Goal: Transaction & Acquisition: Obtain resource

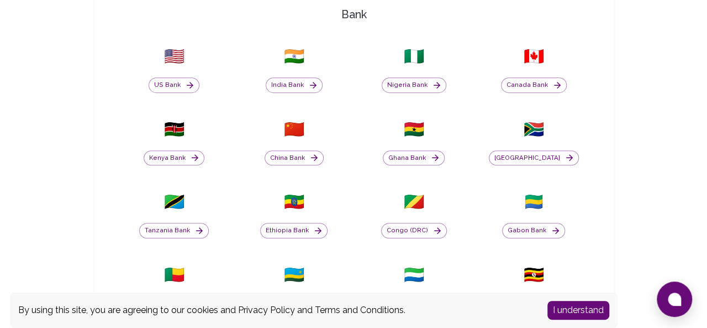
scroll to position [330, 0]
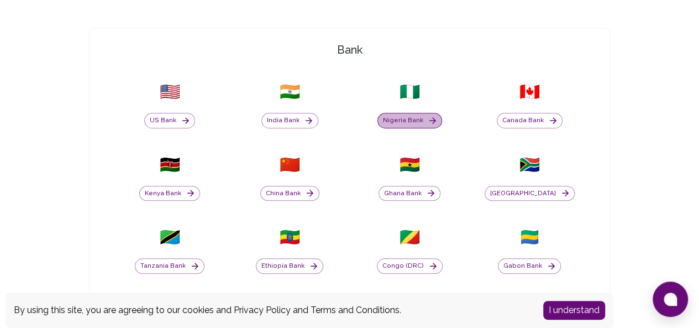
click at [377, 118] on button "Nigeria Bank" at bounding box center [409, 120] width 65 height 15
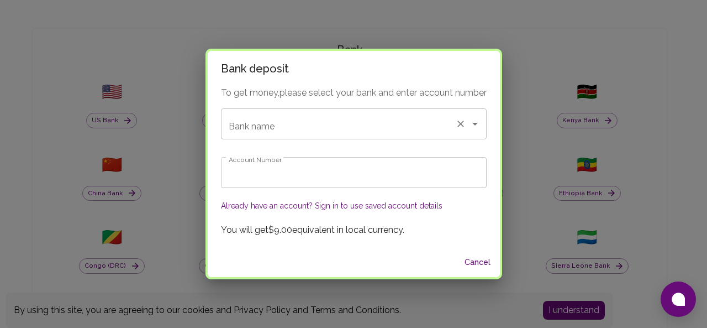
click at [254, 132] on div "Bank name Bank name" at bounding box center [354, 123] width 266 height 31
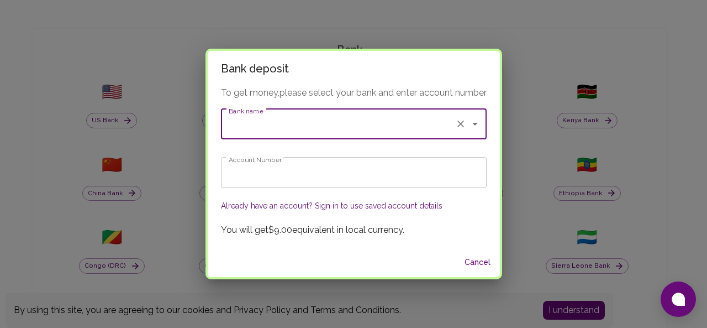
drag, startPoint x: 254, startPoint y: 132, endPoint x: 441, endPoint y: 113, distance: 188.7
click at [441, 113] on input "Bank name" at bounding box center [338, 123] width 225 height 21
click at [476, 124] on icon "Open" at bounding box center [475, 124] width 6 height 3
click at [277, 175] on span "Sterling Bank PLC 🇳🇬" at bounding box center [272, 173] width 86 height 13
type input "Sterling Bank PLC"
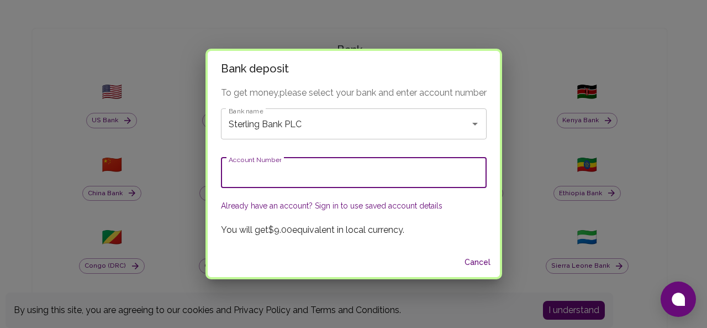
click at [256, 171] on input "Account Number" at bounding box center [354, 172] width 266 height 31
paste input "0026695913"
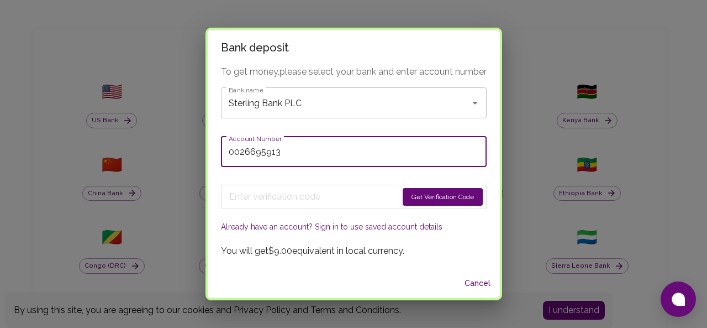
type input "0026695913"
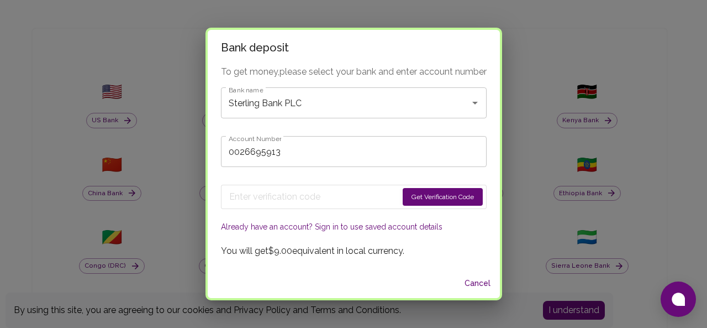
click at [369, 226] on button "Already have an account? Sign in to use saved account details" at bounding box center [332, 226] width 222 height 11
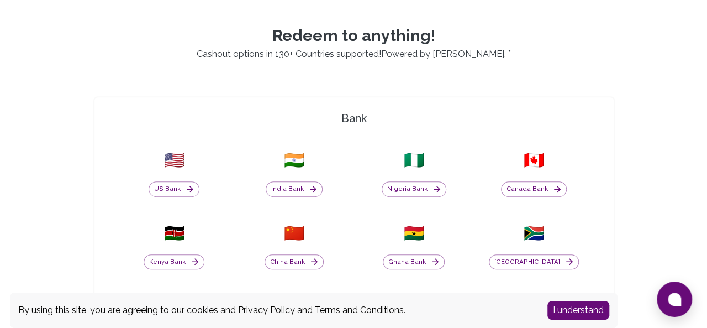
scroll to position [265, 0]
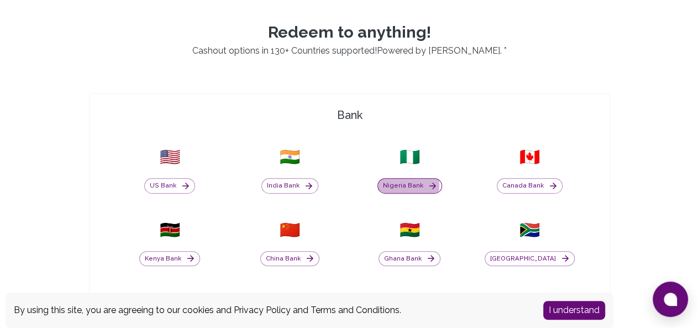
click at [377, 185] on button "Nigeria Bank" at bounding box center [409, 185] width 65 height 15
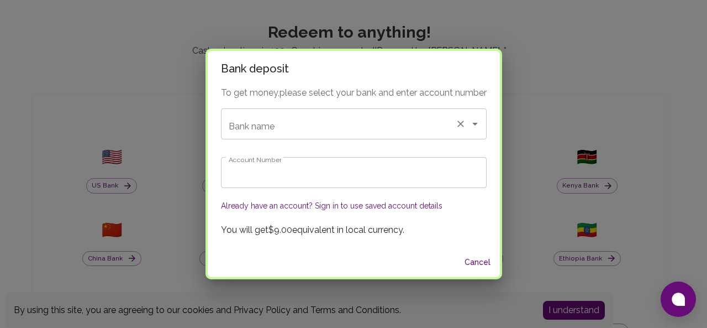
click at [284, 120] on input "Bank name" at bounding box center [338, 123] width 225 height 21
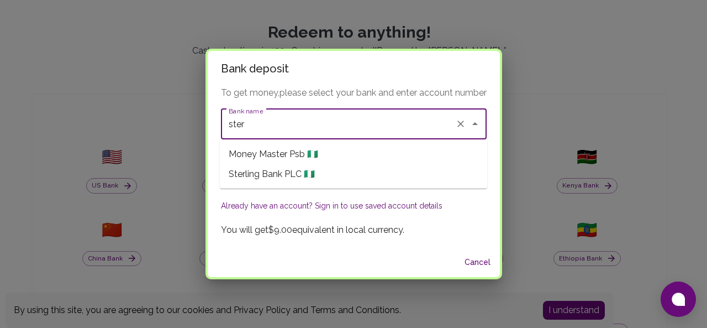
click at [257, 175] on span "Sterling Bank PLC 🇳🇬" at bounding box center [272, 173] width 86 height 13
type input "Sterling Bank PLC"
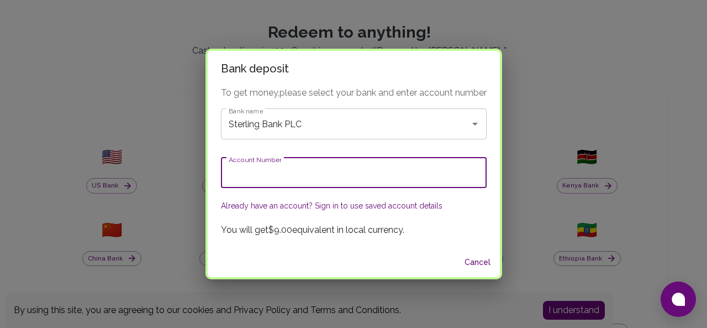
paste input "0026695913"
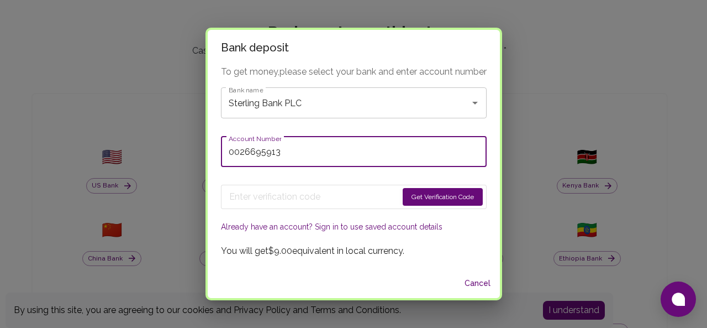
type input "0026695913"
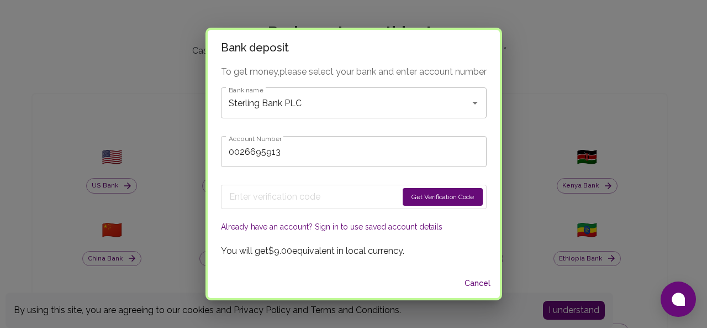
click at [431, 196] on button "Get Verification Code" at bounding box center [443, 197] width 80 height 18
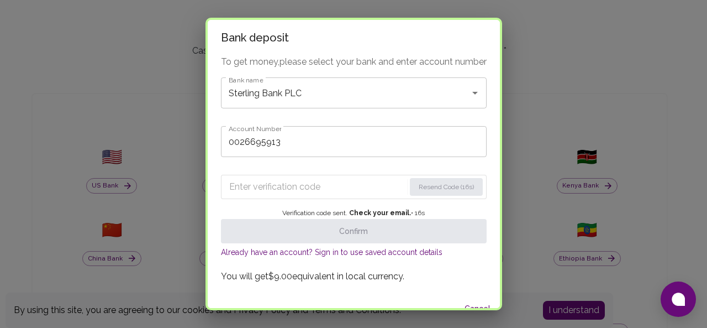
click at [271, 187] on input "Enter verification code" at bounding box center [317, 187] width 176 height 18
paste input "4474"
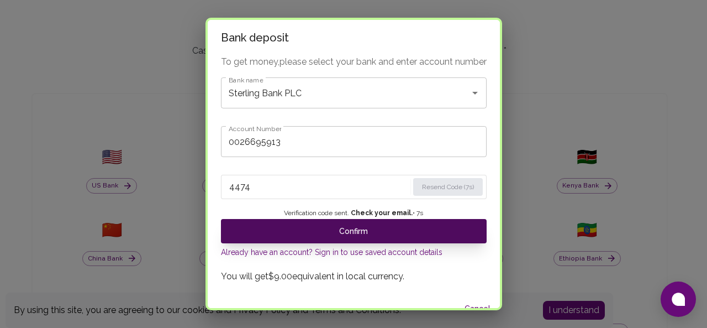
type input "4474"
click at [308, 229] on button "Confirm" at bounding box center [354, 231] width 266 height 24
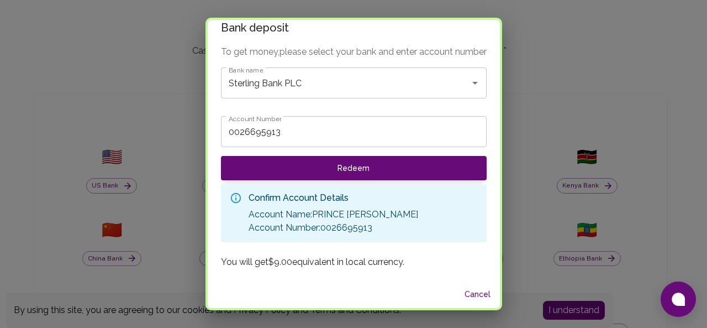
scroll to position [0, 0]
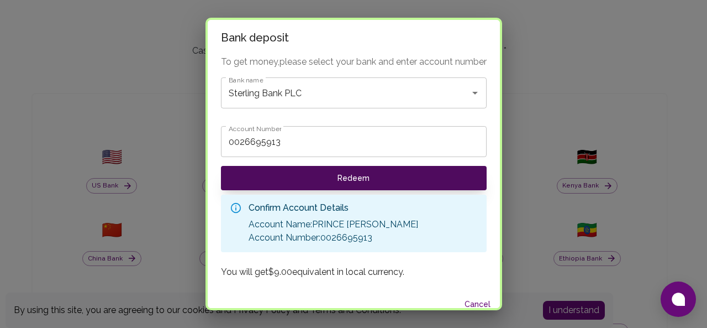
click at [346, 176] on button "Redeem" at bounding box center [354, 178] width 266 height 24
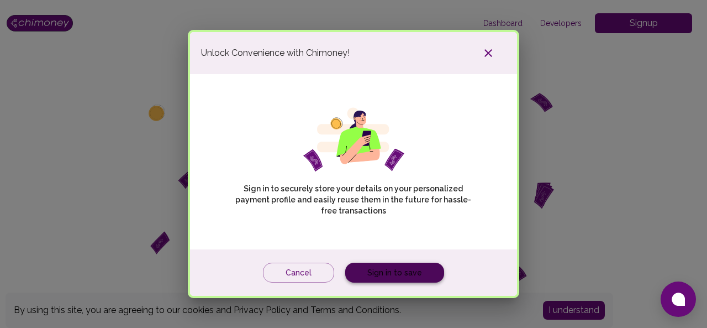
click at [395, 276] on link "Sign in to save" at bounding box center [394, 272] width 99 height 20
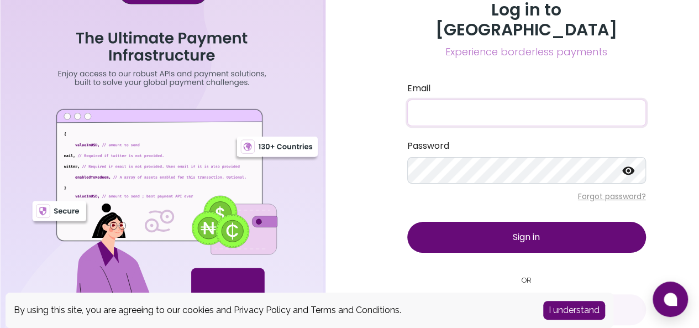
click at [434, 99] on input "Email" at bounding box center [526, 112] width 239 height 27
type input "[EMAIL_ADDRESS][DOMAIN_NAME]"
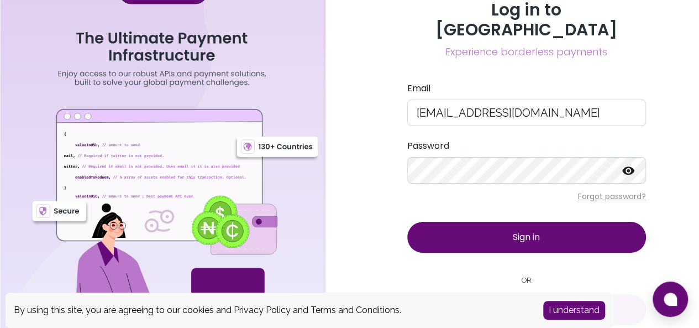
click at [629, 164] on icon at bounding box center [628, 170] width 13 height 13
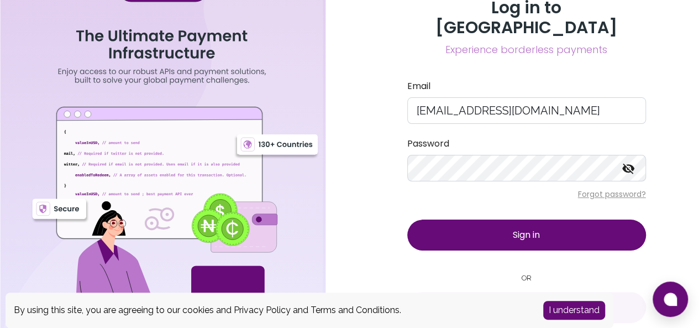
click at [522, 228] on span "Sign in" at bounding box center [526, 234] width 27 height 13
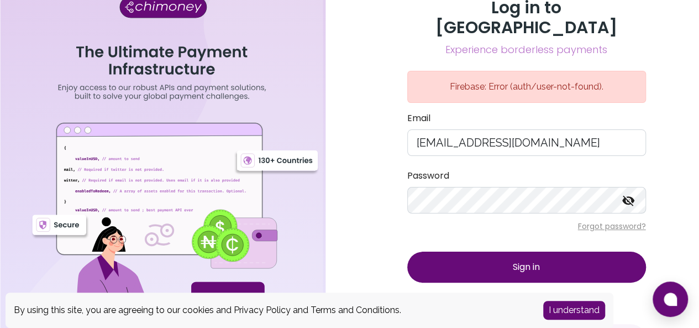
scroll to position [34, 0]
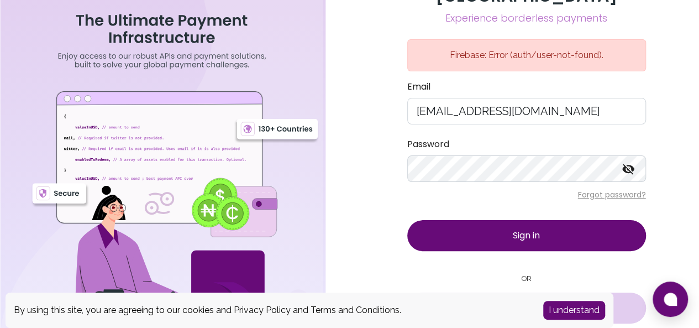
click at [509, 301] on span "Sign in with Google" at bounding box center [534, 307] width 77 height 13
drag, startPoint x: 509, startPoint y: 284, endPoint x: 429, endPoint y: 85, distance: 214.4
click at [429, 85] on div "Log in to Chimoney Experience borderless payments Firebase: Error (auth/user-no…" at bounding box center [526, 157] width 265 height 382
click at [570, 312] on button "I understand" at bounding box center [574, 310] width 62 height 19
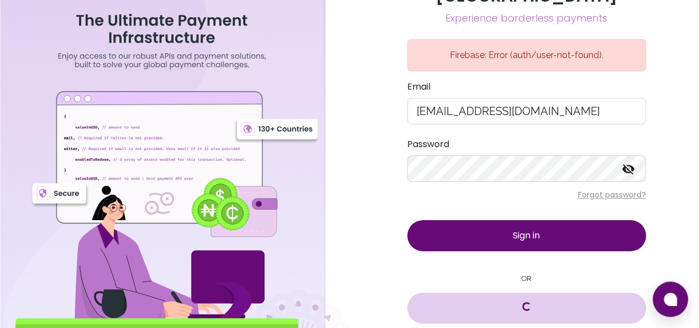
click at [512, 223] on button "Sign in" at bounding box center [526, 235] width 239 height 31
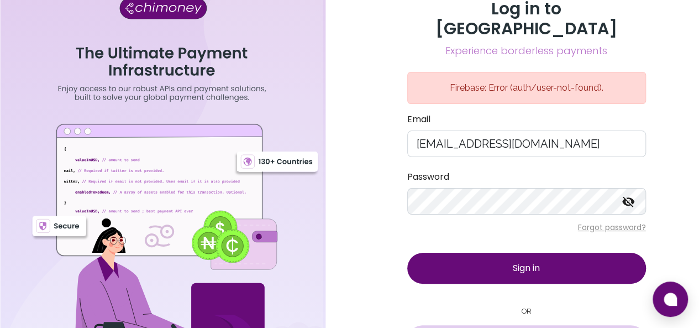
scroll to position [0, 0]
